Goal: Task Accomplishment & Management: Use online tool/utility

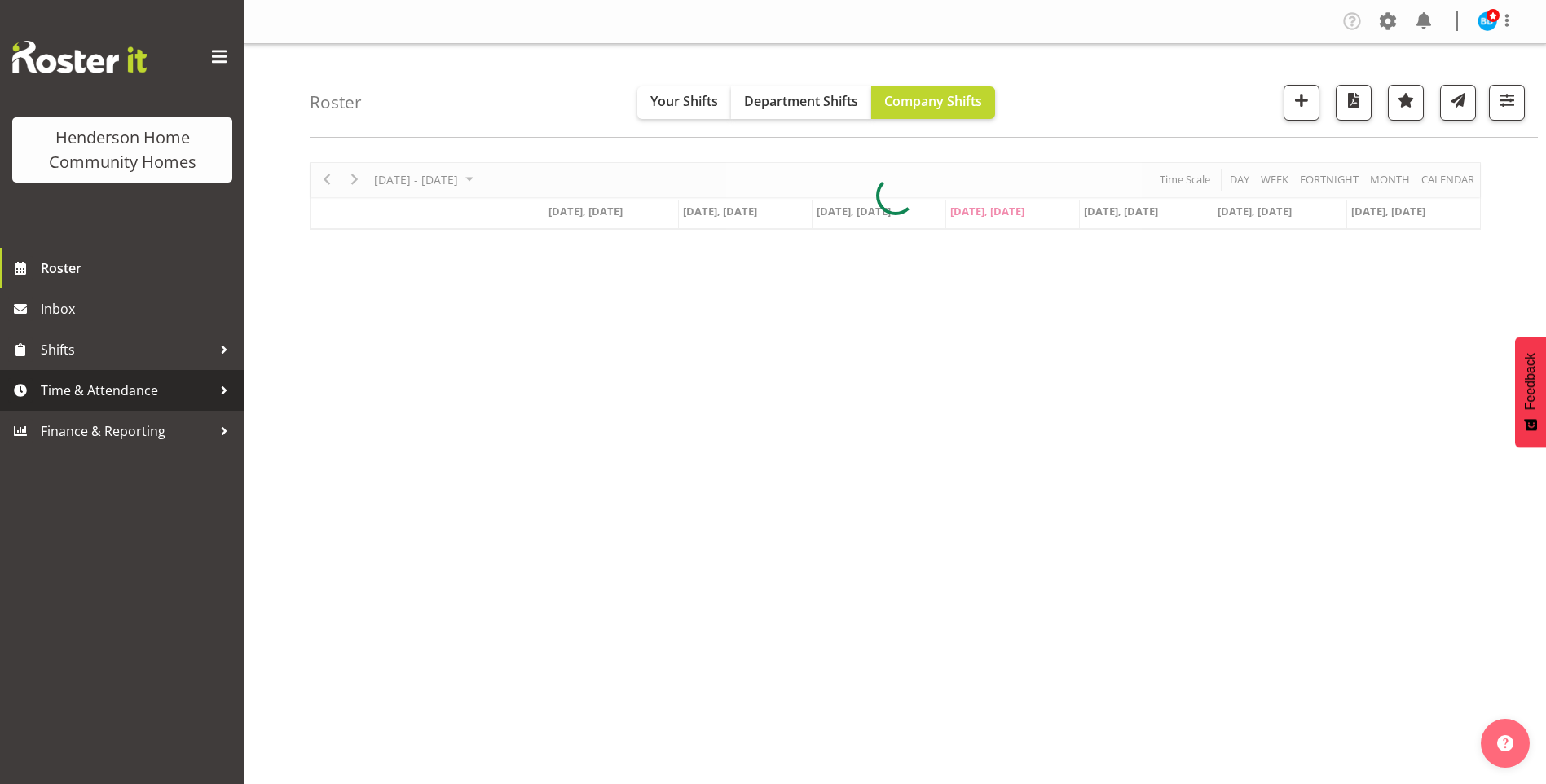
click at [137, 389] on span "Time & Attendance" at bounding box center [126, 390] width 171 height 25
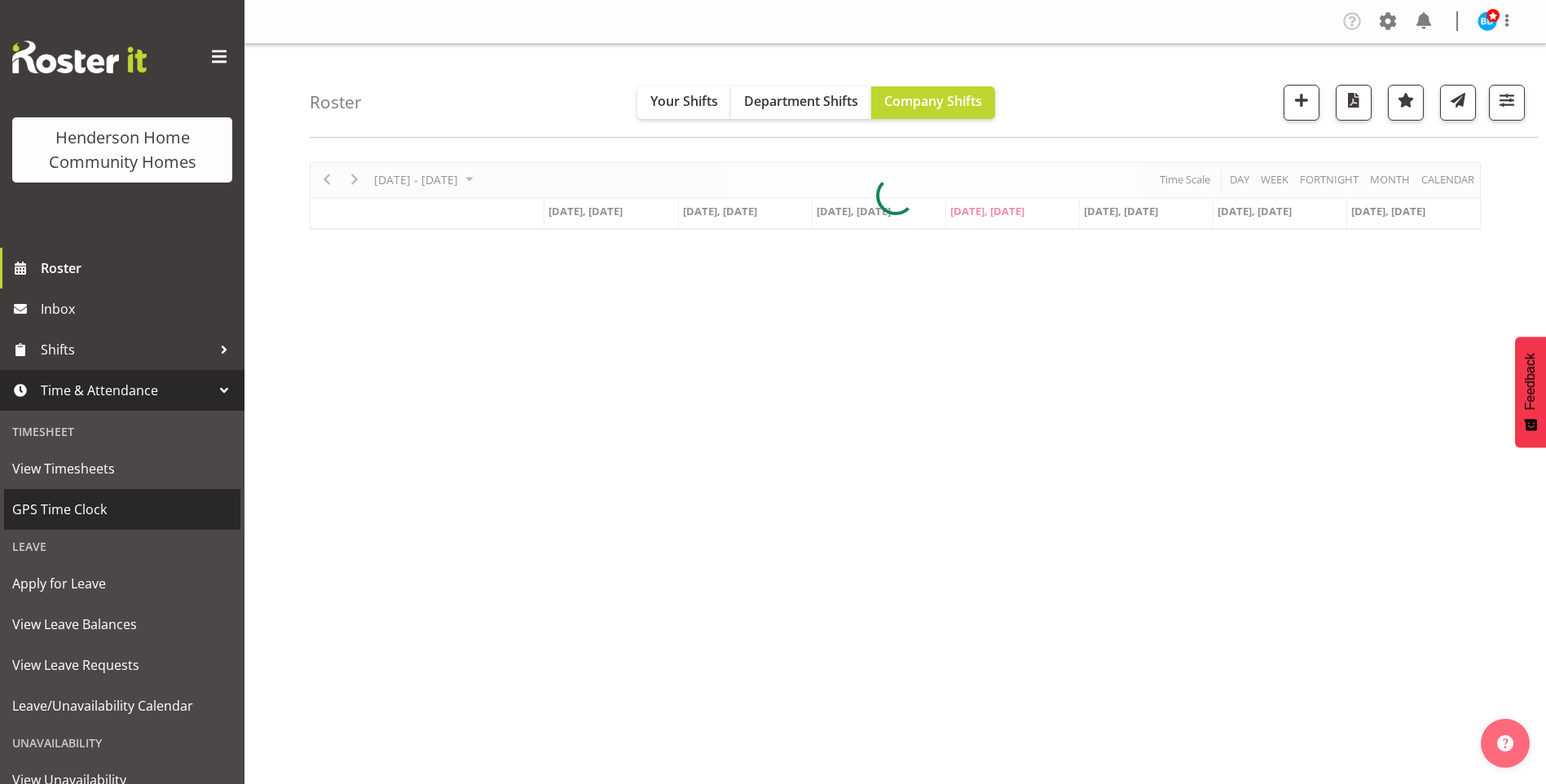
click at [91, 510] on span "GPS Time Clock" at bounding box center [121, 508] width 220 height 25
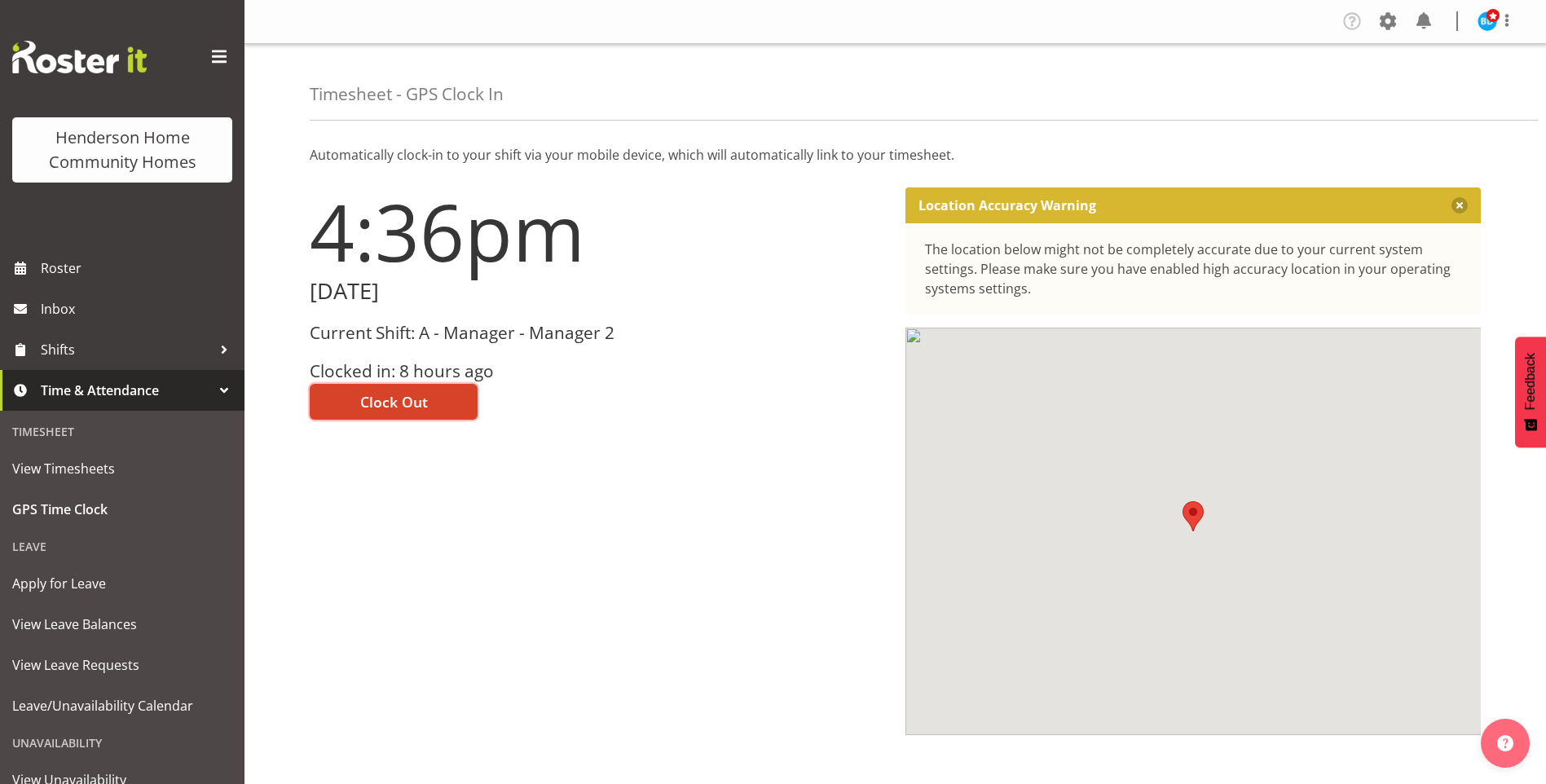
click at [427, 395] on button "Clock Out" at bounding box center [393, 401] width 168 height 35
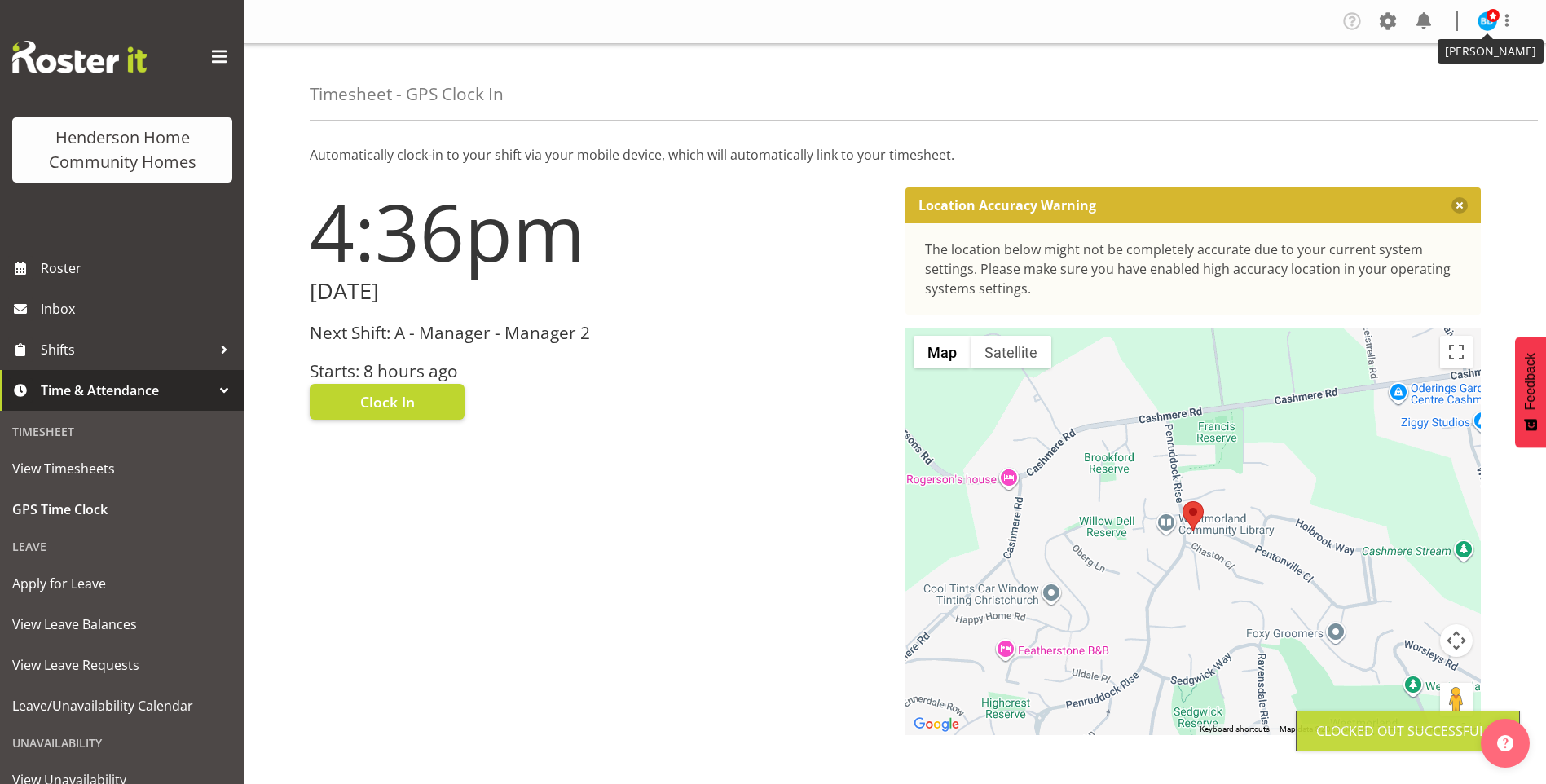
click at [1489, 21] on span at bounding box center [1492, 15] width 13 height 13
click at [1444, 84] on link "Log Out" at bounding box center [1438, 86] width 157 height 30
